Goal: Task Accomplishment & Management: Use online tool/utility

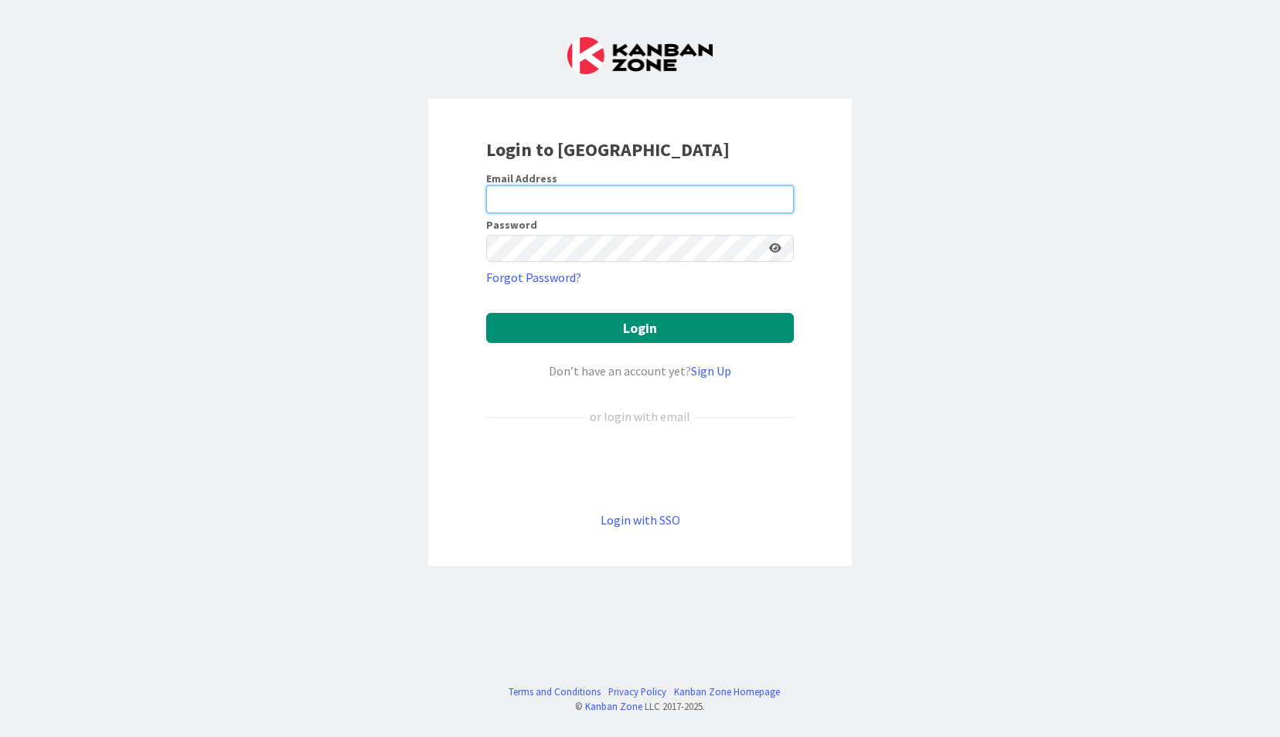
type input "[EMAIL_ADDRESS][DOMAIN_NAME]"
click at [676, 310] on form "Email Address [EMAIL_ADDRESS][DOMAIN_NAME] Password Forgot Password? Login Don’…" at bounding box center [640, 351] width 308 height 358
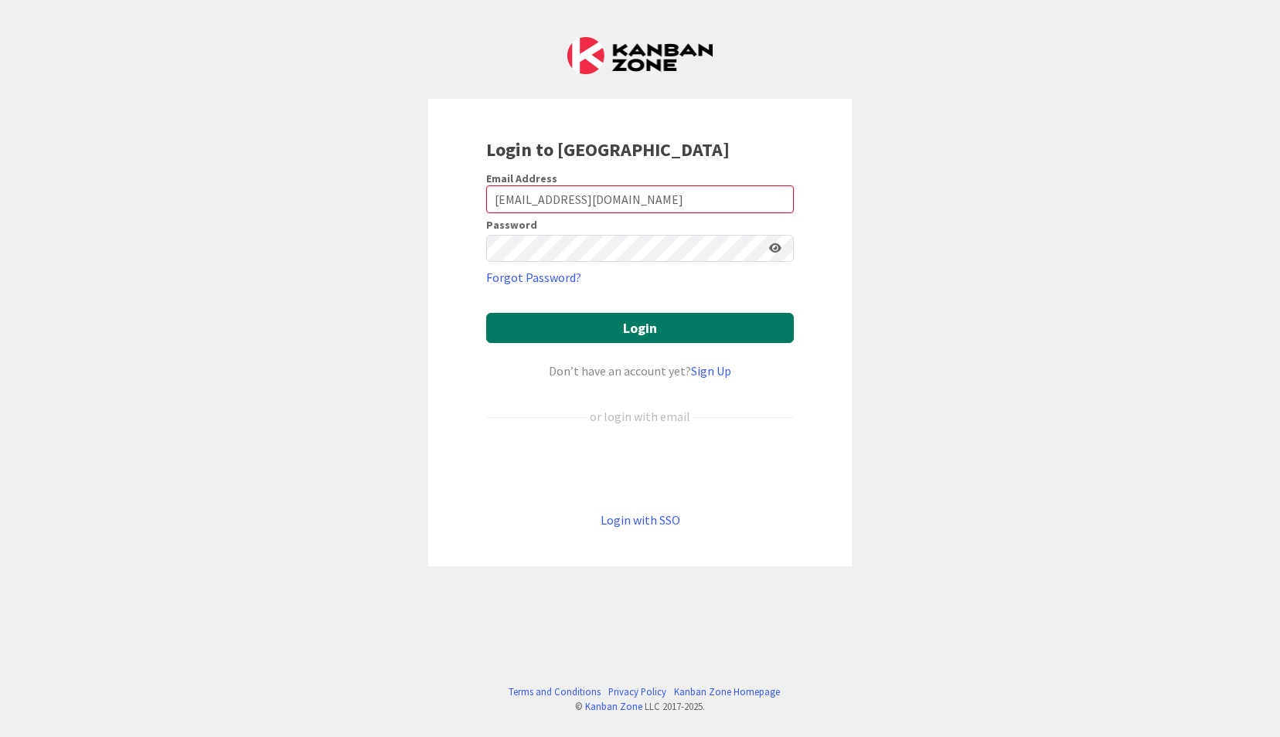
click at [676, 317] on button "Login" at bounding box center [640, 328] width 308 height 30
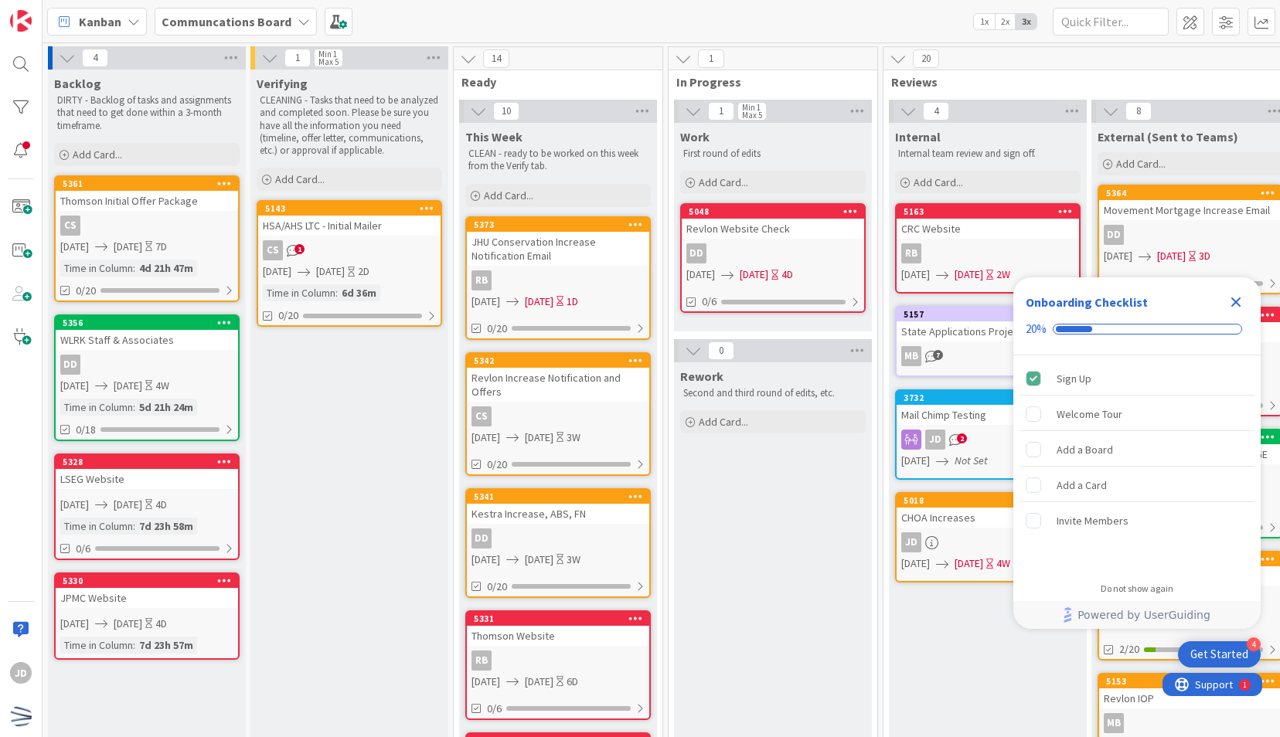
click at [1240, 305] on icon "Close Checklist" at bounding box center [1236, 303] width 10 height 10
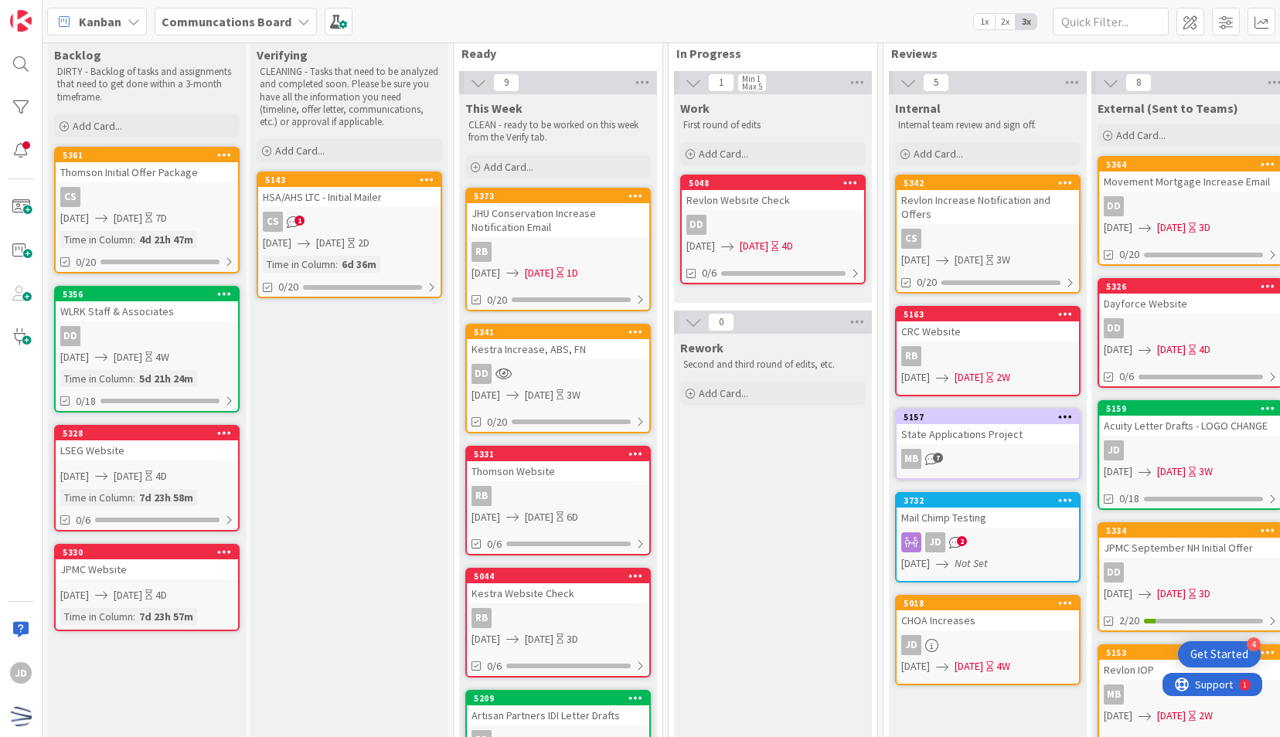
scroll to position [14, 0]
